Goal: Transaction & Acquisition: Purchase product/service

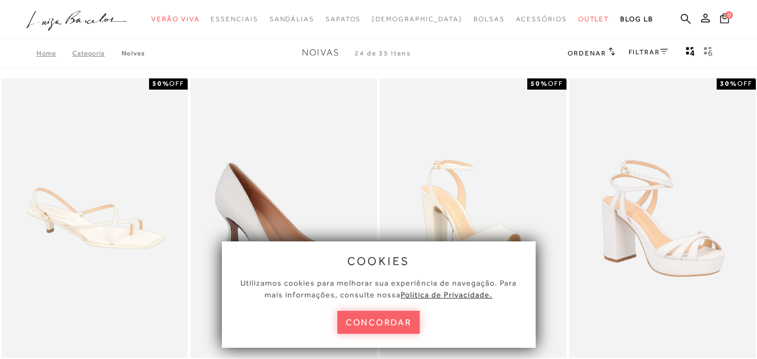
click at [374, 330] on button "concordar" at bounding box center [378, 322] width 83 height 23
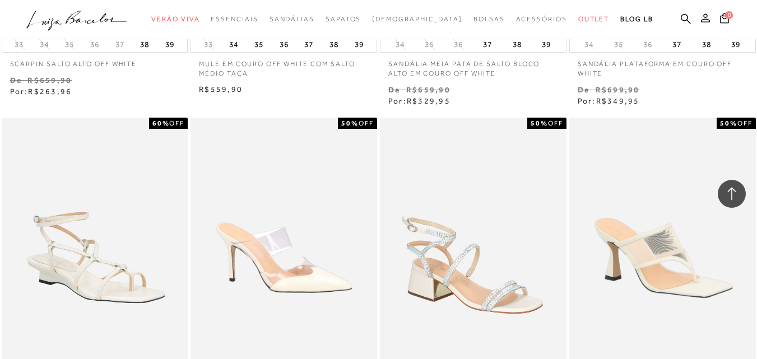
scroll to position [1058, 0]
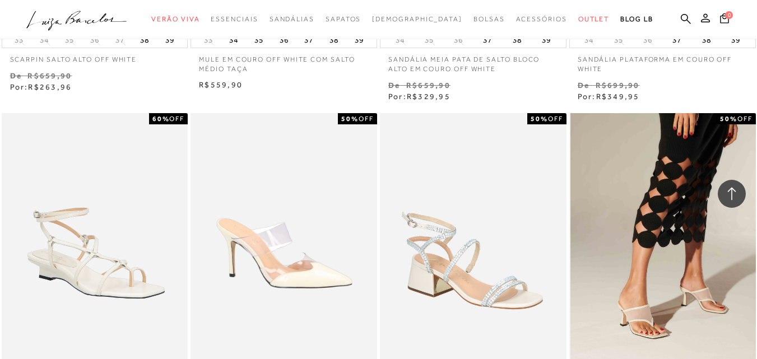
click at [718, 178] on img at bounding box center [662, 253] width 185 height 280
drag, startPoint x: 718, startPoint y: 178, endPoint x: 715, endPoint y: 201, distance: 23.6
click at [715, 201] on img at bounding box center [662, 253] width 185 height 280
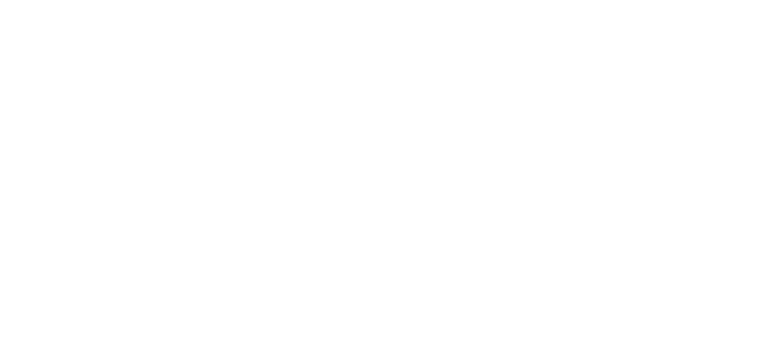
scroll to position [110, 0]
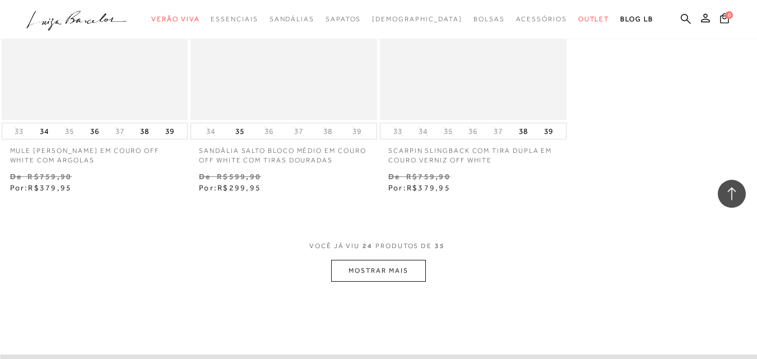
scroll to position [4254, 0]
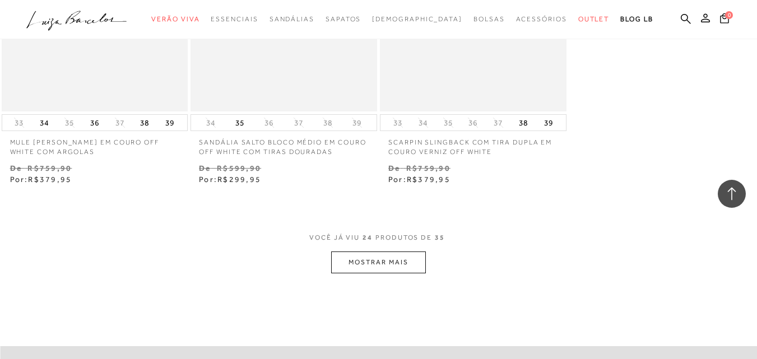
click at [394, 255] on button "MOSTRAR MAIS" at bounding box center [378, 263] width 94 height 22
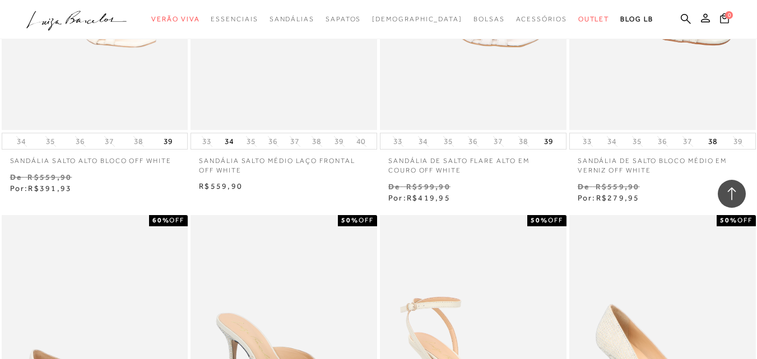
scroll to position [4620, 0]
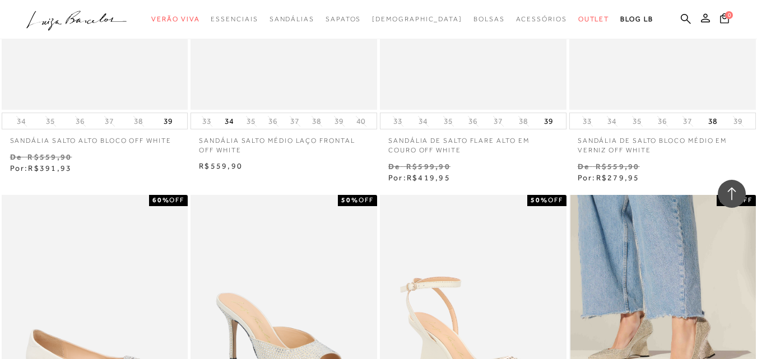
click at [747, 279] on img at bounding box center [662, 335] width 185 height 280
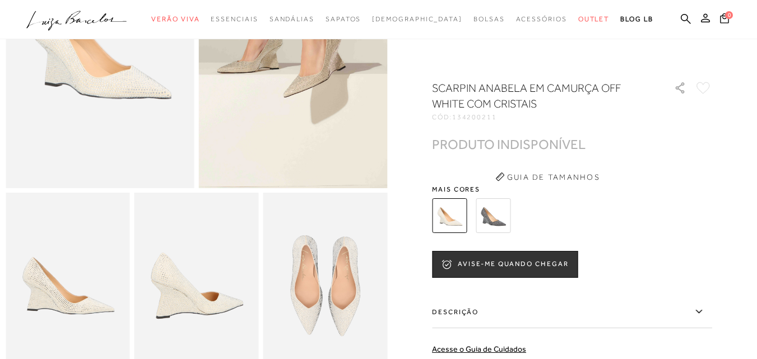
scroll to position [177, 0]
